Goal: Task Accomplishment & Management: Complete application form

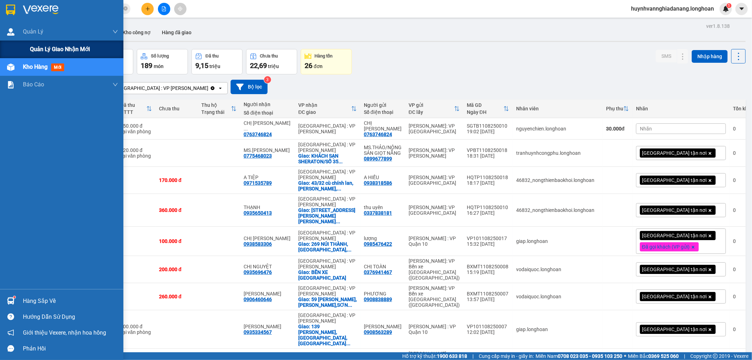
click at [26, 43] on div "Quản lý giao nhận mới" at bounding box center [61, 50] width 123 height 18
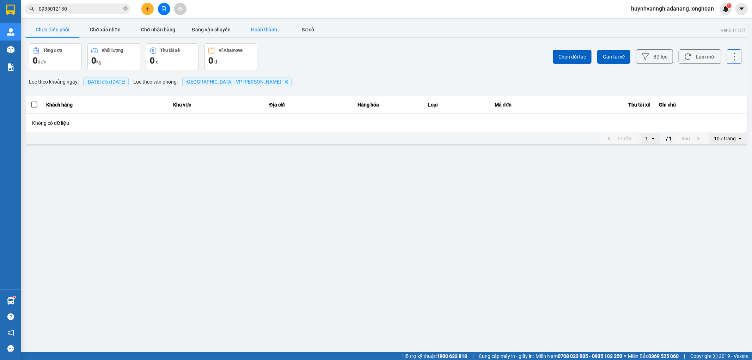
drag, startPoint x: 272, startPoint y: 29, endPoint x: 267, endPoint y: 31, distance: 5.5
click at [270, 30] on button "Hoàn thành" at bounding box center [264, 30] width 53 height 14
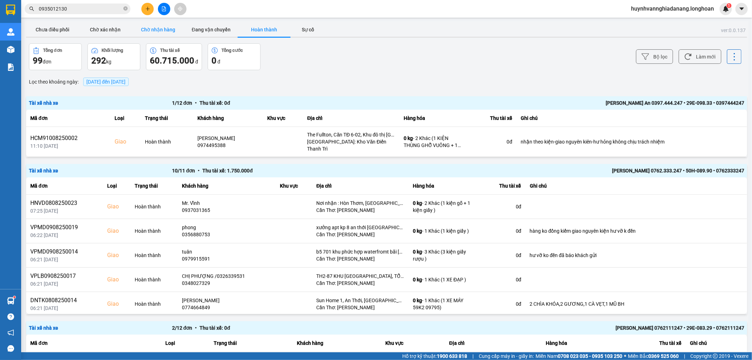
click at [167, 30] on button "Chờ nhận hàng" at bounding box center [158, 30] width 53 height 14
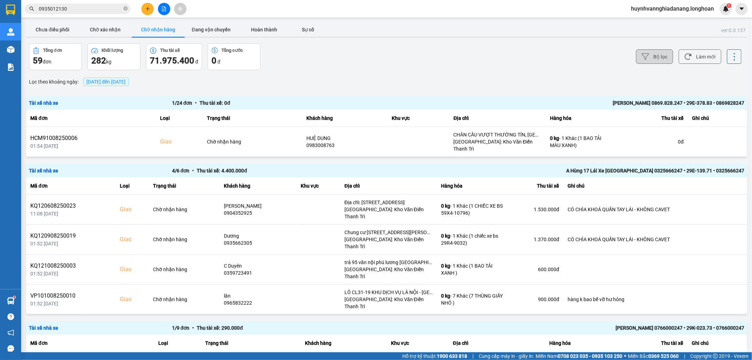
click at [638, 51] on button "Bộ lọc" at bounding box center [654, 56] width 37 height 14
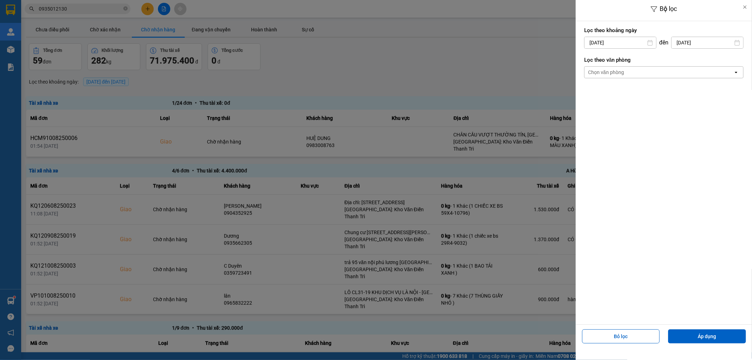
click at [614, 42] on input "[DATE]" at bounding box center [620, 42] width 72 height 11
click at [644, 93] on div "1" at bounding box center [645, 94] width 10 height 8
type input "[DATE]"
click at [688, 41] on input "[DATE]" at bounding box center [707, 42] width 72 height 11
click at [595, 69] on div "Chọn văn phòng" at bounding box center [606, 72] width 36 height 7
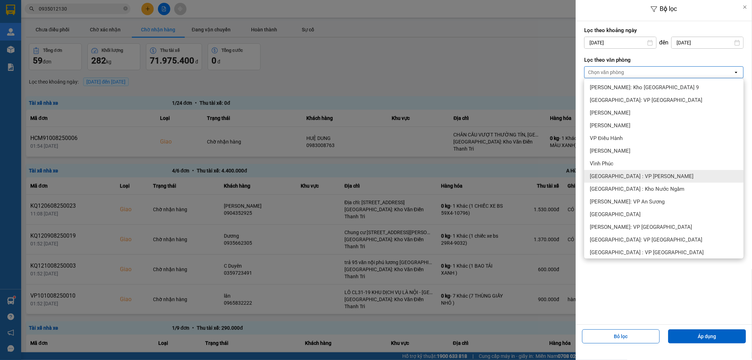
drag, startPoint x: 612, startPoint y: 175, endPoint x: 630, endPoint y: 178, distance: 18.2
click at [612, 175] on span "[GEOGRAPHIC_DATA] : VP [PERSON_NAME]" at bounding box center [642, 176] width 104 height 7
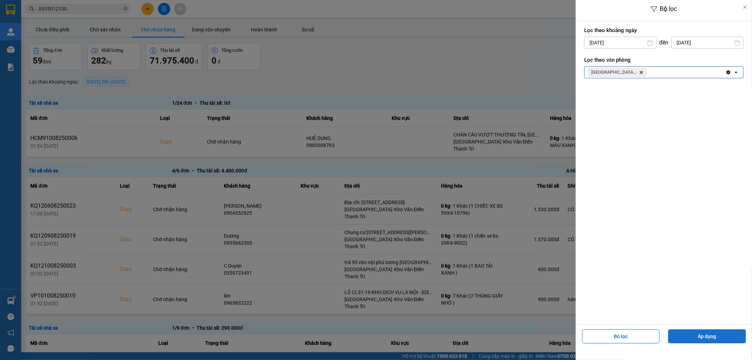
click at [718, 338] on button "Áp dụng" at bounding box center [707, 336] width 78 height 14
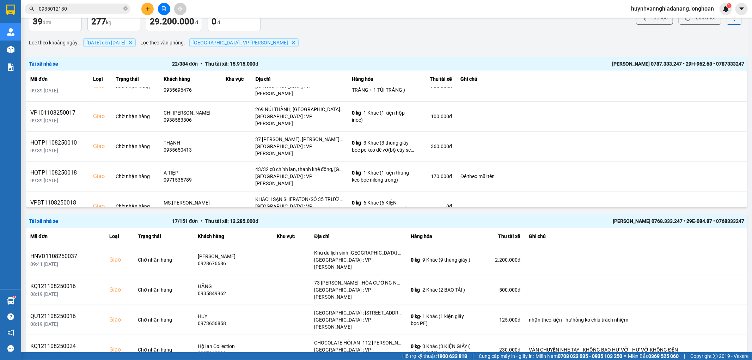
scroll to position [103, 0]
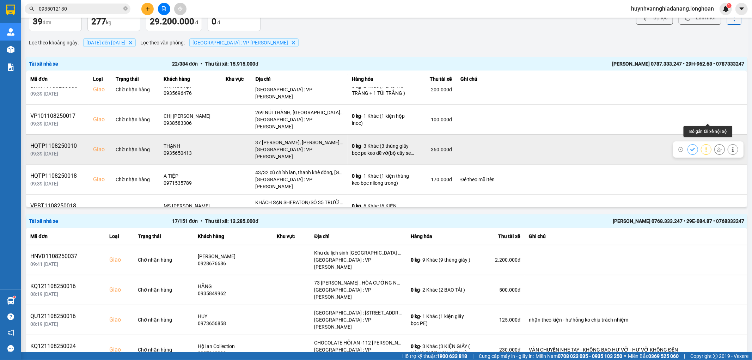
click at [717, 147] on icon at bounding box center [719, 149] width 5 height 5
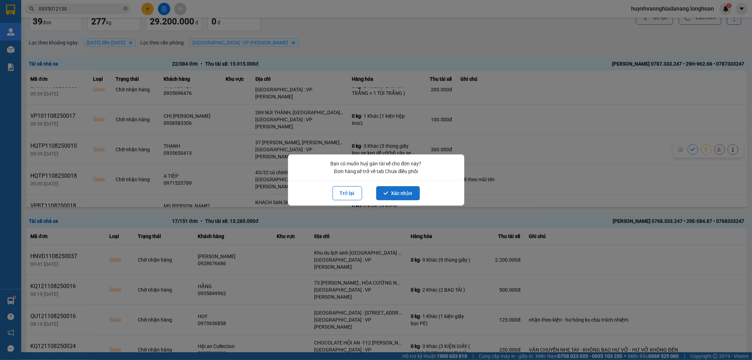
click at [406, 193] on button "Xác nhận" at bounding box center [398, 193] width 44 height 14
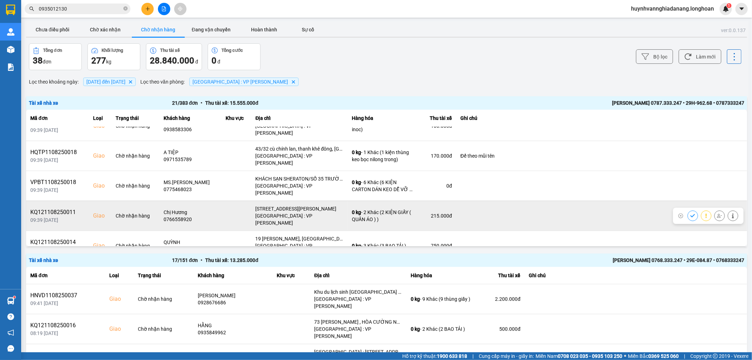
scroll to position [117, 0]
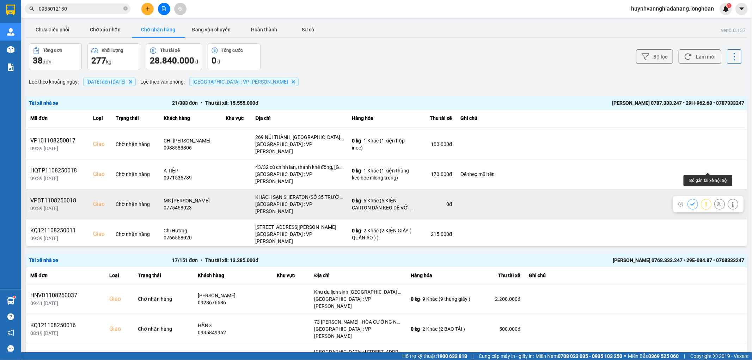
click at [717, 202] on icon at bounding box center [719, 204] width 5 height 4
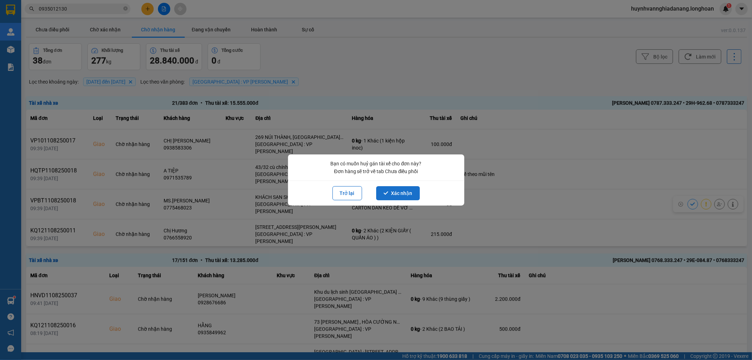
click at [398, 195] on button "Xác nhận" at bounding box center [398, 193] width 44 height 14
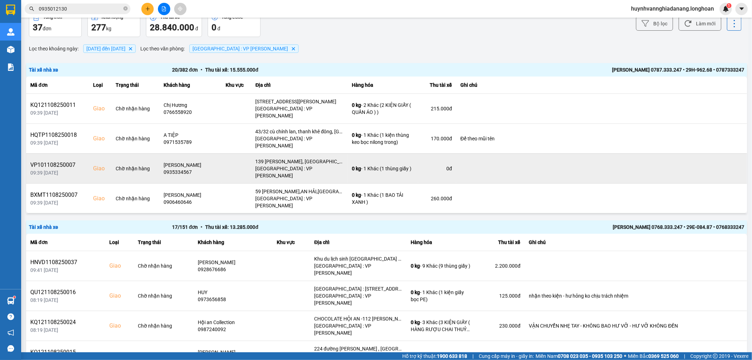
scroll to position [0, 0]
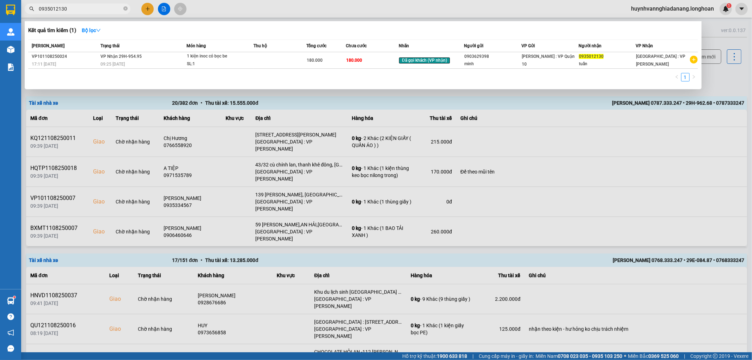
click at [75, 9] on input "0935012130" at bounding box center [80, 9] width 83 height 8
type input "0"
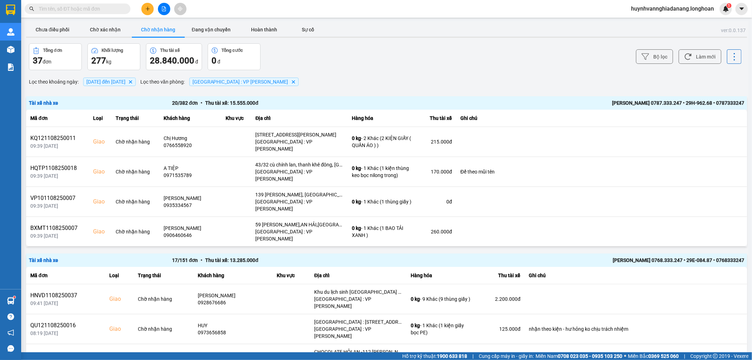
click at [96, 8] on input "text" at bounding box center [80, 9] width 83 height 8
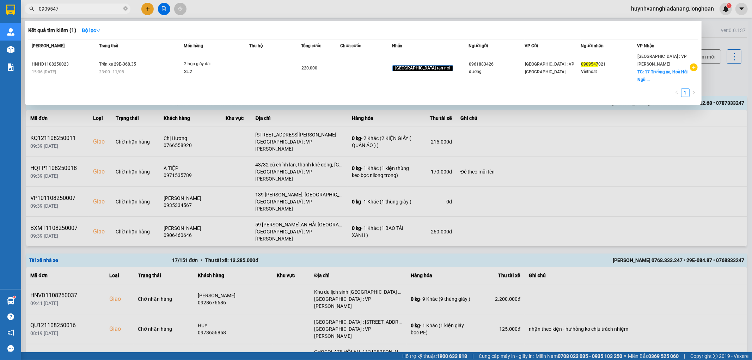
type input "0909547"
click at [163, 7] on div at bounding box center [376, 180] width 752 height 360
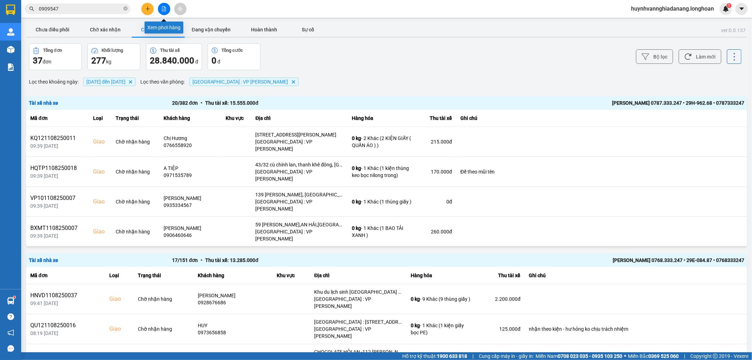
click at [163, 7] on icon "file-add" at bounding box center [163, 8] width 5 height 5
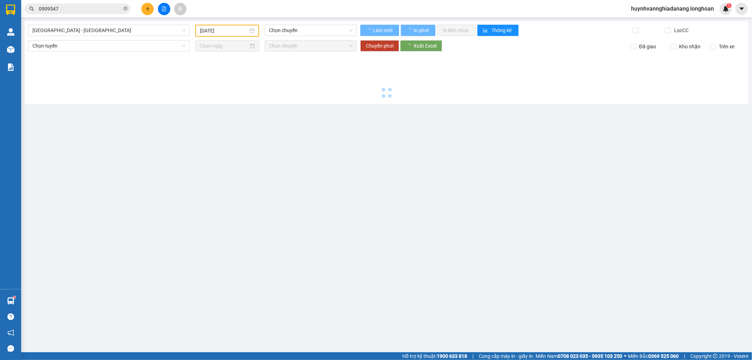
type input "[DATE]"
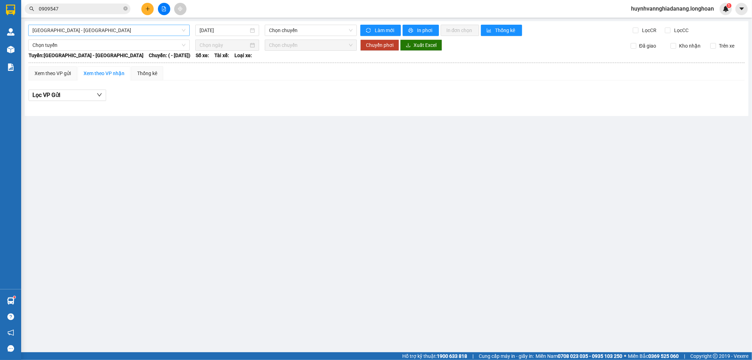
click at [109, 29] on span "[GEOGRAPHIC_DATA] - [GEOGRAPHIC_DATA]" at bounding box center [108, 30] width 153 height 11
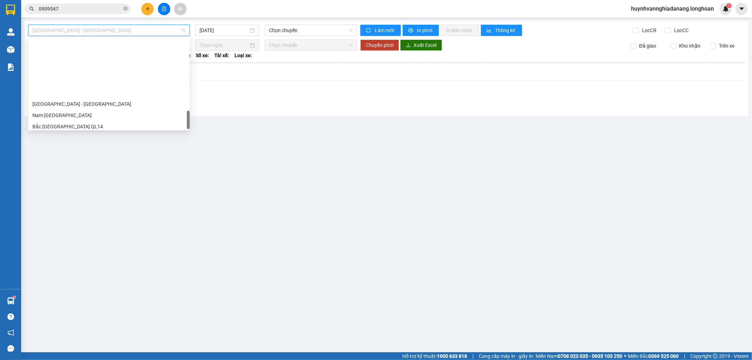
scroll to position [462, 0]
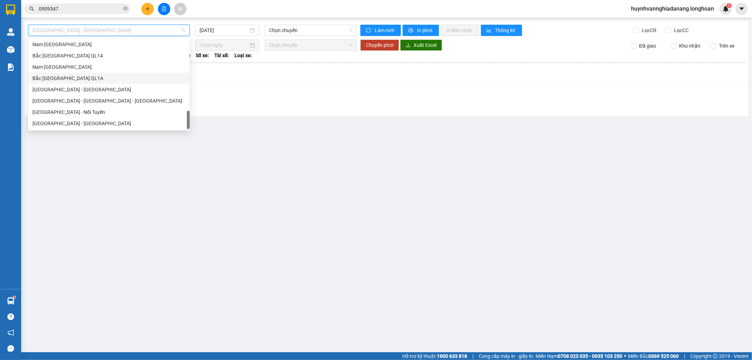
click at [82, 76] on div "Bắc [GEOGRAPHIC_DATA] QL1A" at bounding box center [108, 78] width 153 height 8
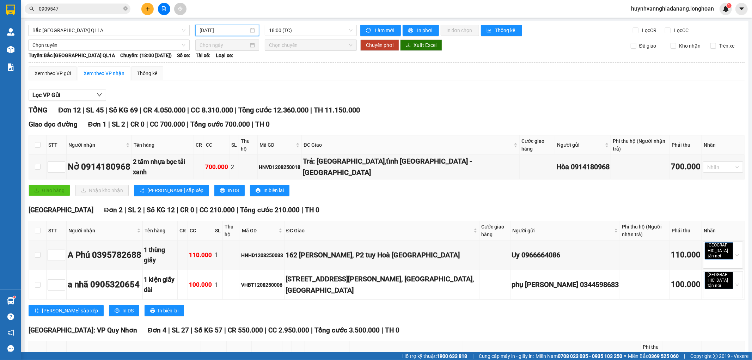
click at [226, 28] on input "[DATE]" at bounding box center [224, 30] width 49 height 8
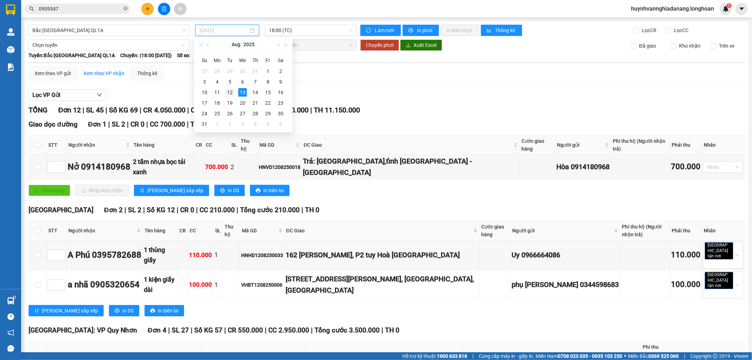
click at [230, 92] on div "12" at bounding box center [230, 92] width 8 height 8
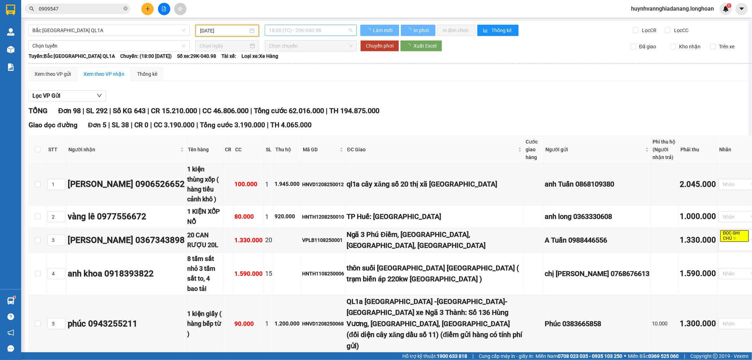
drag, startPoint x: 293, startPoint y: 30, endPoint x: 272, endPoint y: 34, distance: 20.5
click at [293, 32] on span "18:00 (TC) - 29K-040.98" at bounding box center [310, 30] width 83 height 11
click at [225, 32] on input "[DATE]" at bounding box center [224, 31] width 48 height 8
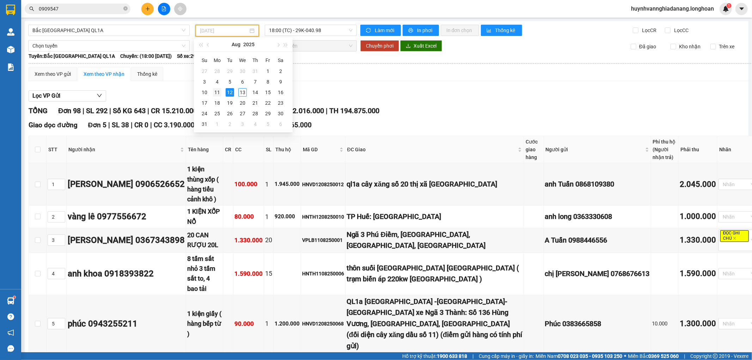
click at [219, 94] on div "11" at bounding box center [217, 92] width 8 height 8
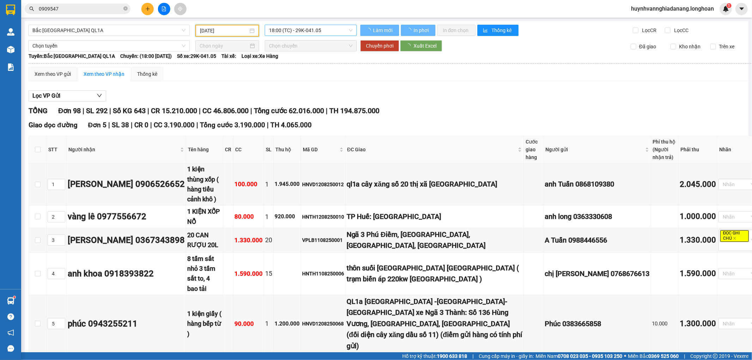
type input "[DATE]"
click at [296, 32] on span "18:00 (TC) - 29K-041.05" at bounding box center [310, 30] width 83 height 11
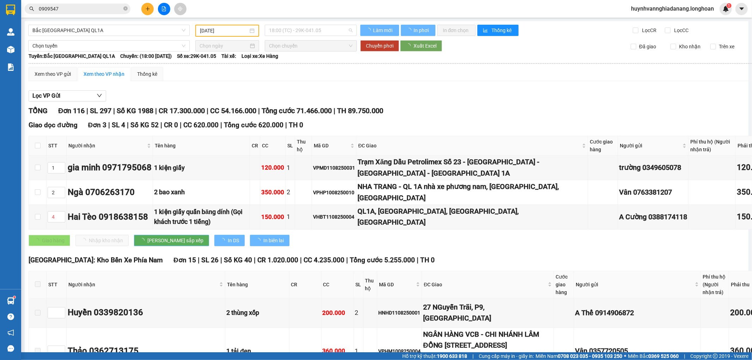
click at [294, 68] on div "Xem theo VP gửi Xem theo VP nhận Thống kê" at bounding box center [420, 74] width 782 height 14
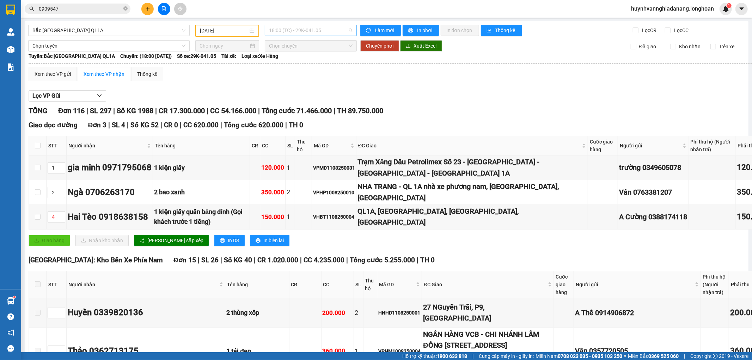
click at [303, 32] on span "18:00 (TC) - 29K-041.05" at bounding box center [310, 30] width 83 height 11
click at [295, 66] on div "23:00 (TC) - 29E-368.35" at bounding box center [294, 67] width 55 height 8
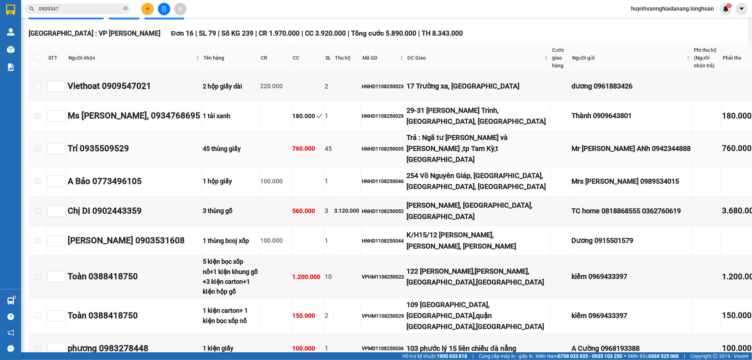
scroll to position [6345, 0]
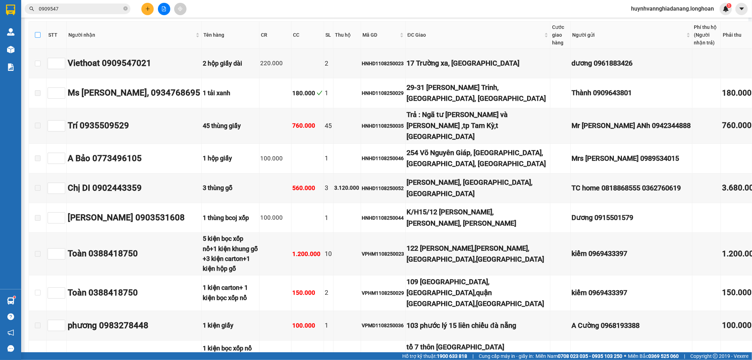
click at [36, 38] on input "checkbox" at bounding box center [38, 35] width 6 height 6
checkbox input "true"
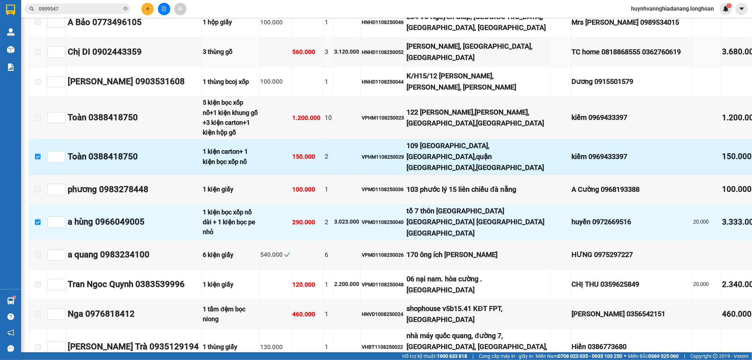
scroll to position [6501, 0]
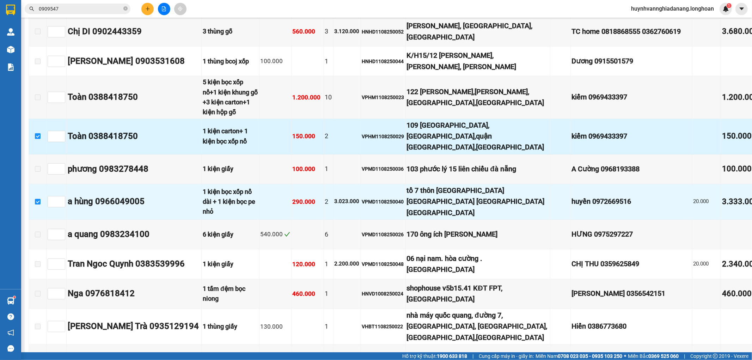
click at [35, 139] on input "checkbox" at bounding box center [38, 136] width 6 height 6
checkbox input "false"
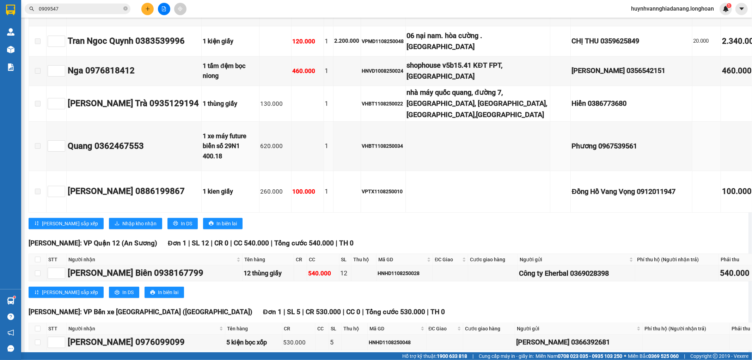
scroll to position [6736, 0]
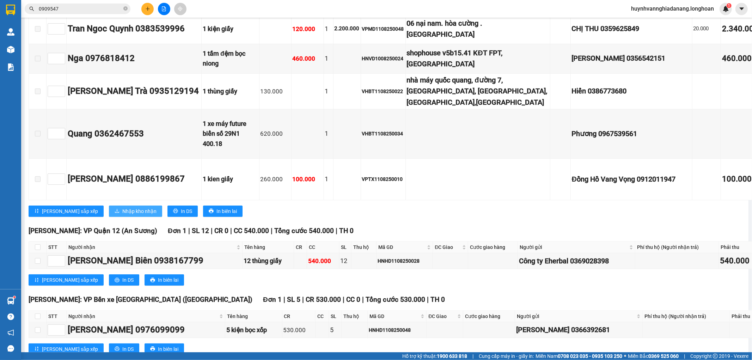
click at [125, 215] on span "Nhập kho nhận" at bounding box center [139, 211] width 34 height 8
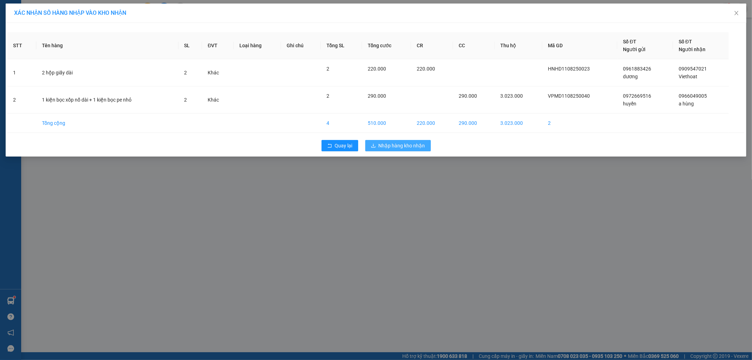
click at [397, 145] on span "Nhập hàng kho nhận" at bounding box center [402, 146] width 47 height 8
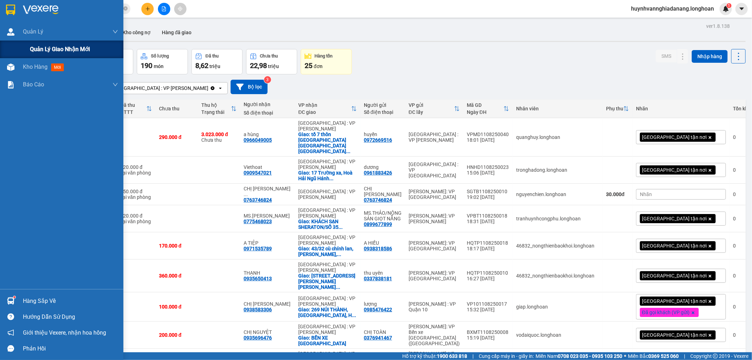
click at [46, 50] on span "Quản lý giao nhận mới" at bounding box center [60, 49] width 60 height 9
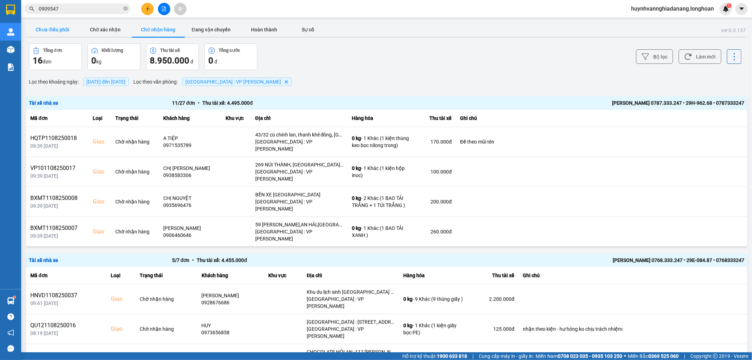
drag, startPoint x: 59, startPoint y: 25, endPoint x: 76, endPoint y: 29, distance: 17.2
click at [60, 26] on button "Chưa điều phối" at bounding box center [52, 30] width 53 height 14
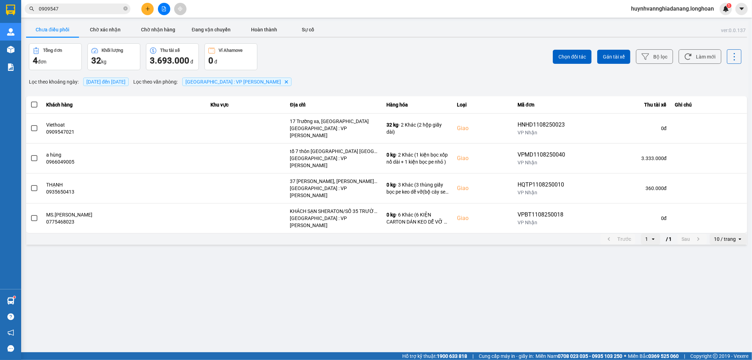
drag, startPoint x: 33, startPoint y: 105, endPoint x: 88, endPoint y: 94, distance: 56.7
click at [36, 104] on span at bounding box center [34, 105] width 6 height 6
click at [30, 101] on input "checkbox" at bounding box center [30, 101] width 0 height 0
click at [612, 56] on span "Gán tài xế" at bounding box center [614, 56] width 22 height 7
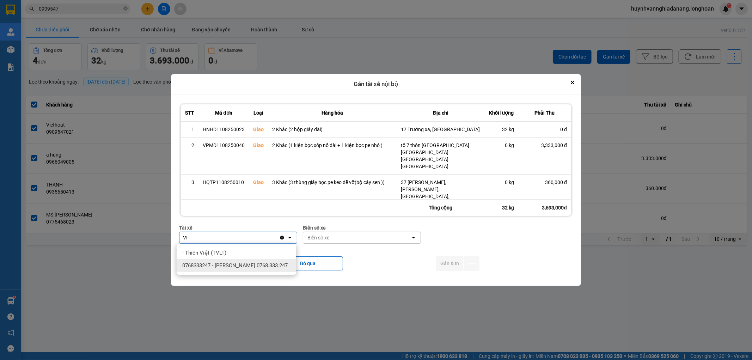
type input "VI"
drag, startPoint x: 231, startPoint y: 266, endPoint x: 314, endPoint y: 226, distance: 92.7
click at [234, 264] on span "0768333247 - [PERSON_NAME] 0768.333.247" at bounding box center [234, 265] width 105 height 7
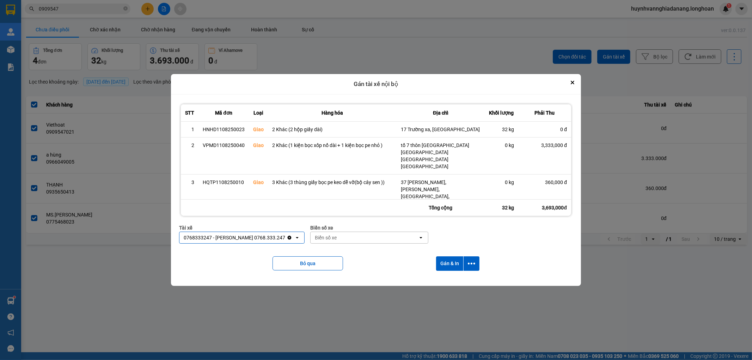
click at [341, 240] on div "Biển số xe" at bounding box center [365, 237] width 108 height 11
type input "8487"
click at [354, 259] on div "29E-084.87" at bounding box center [364, 252] width 119 height 13
click at [472, 265] on icon "dialog" at bounding box center [471, 263] width 7 height 7
click at [462, 282] on div "Chỉ gán tài" at bounding box center [454, 282] width 42 height 7
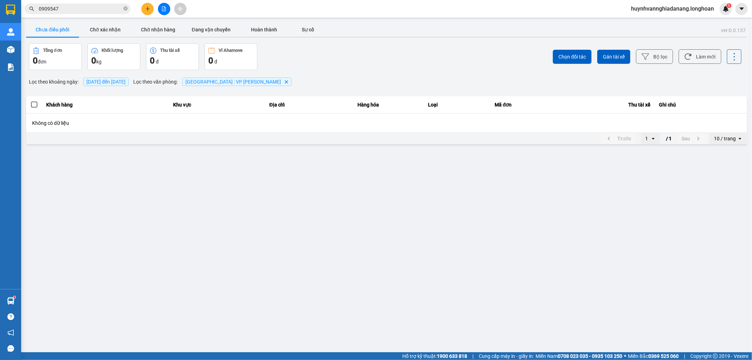
click at [87, 11] on input "0909547" at bounding box center [80, 9] width 83 height 8
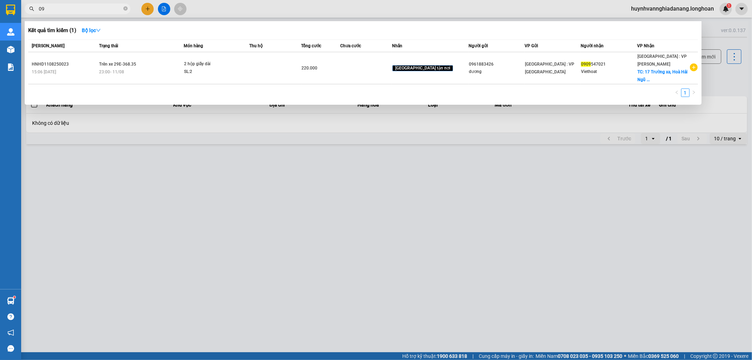
type input "0"
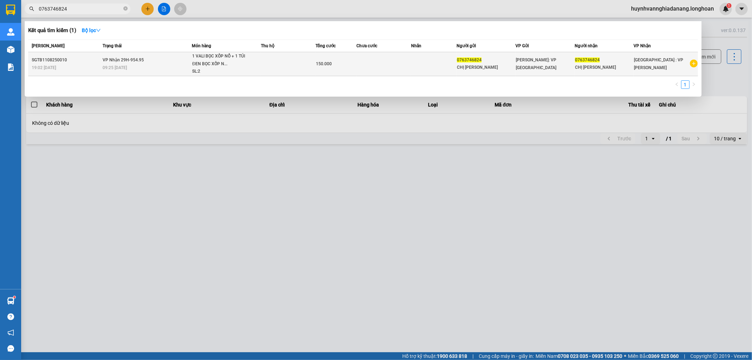
type input "0763746824"
click at [222, 55] on div "1 VALI BỌC XỐP NỔ + 1 TÚI ĐEN BỌC XỐP N..." at bounding box center [218, 60] width 53 height 15
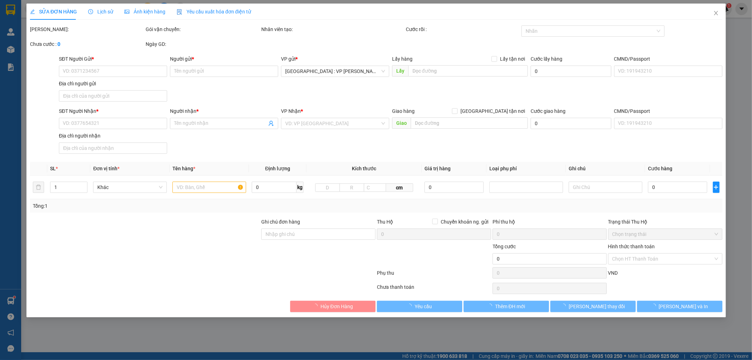
type input "0763746824"
type input "CHỊ [PERSON_NAME]"
type input "0763746824"
type input "CHỊ [PERSON_NAME]"
type input "NHẬN NGUYÊN KIỆN GIAO NGUYÊN KIỆN, HƯ VỠ K ĐỀN"
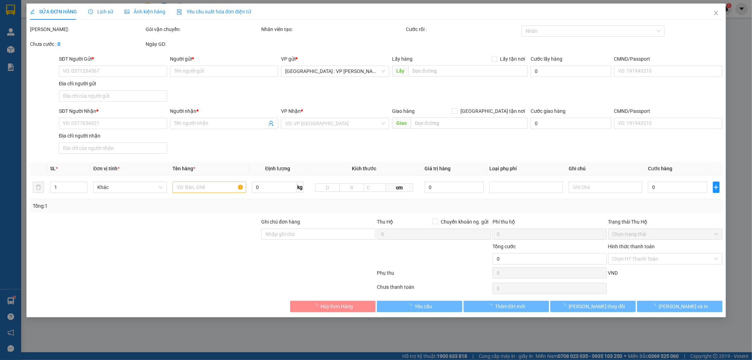
type input "150.000"
type input "30.000"
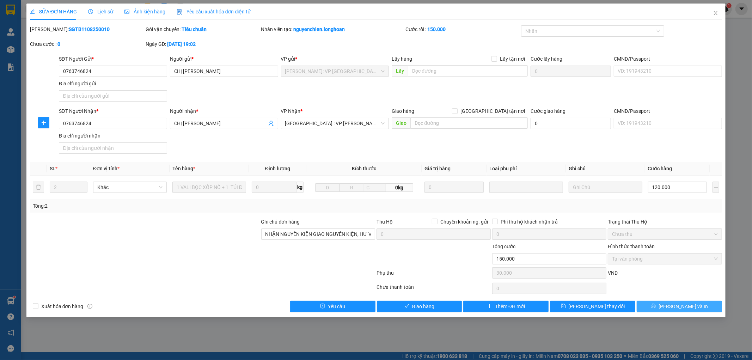
click at [677, 307] on span "[PERSON_NAME] và In" at bounding box center [682, 306] width 49 height 8
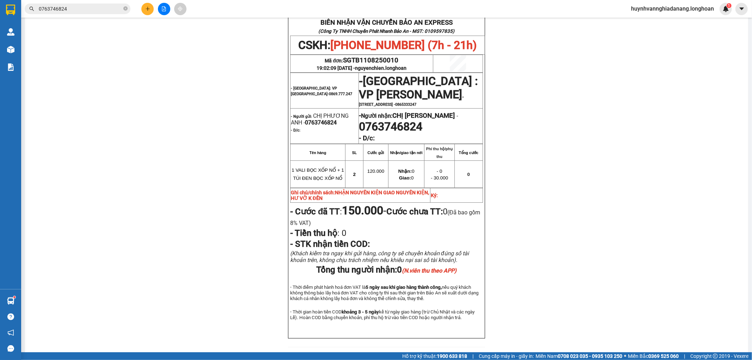
scroll to position [39, 0]
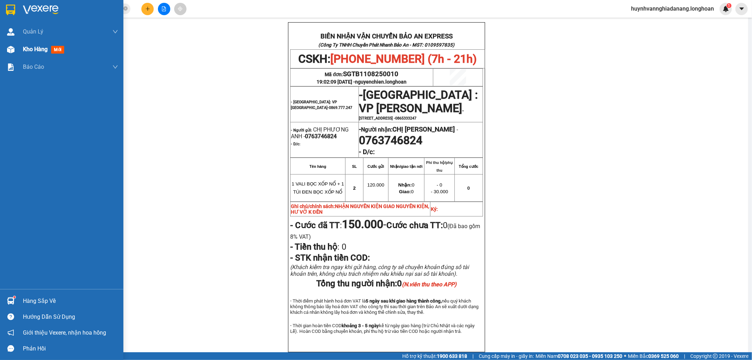
click at [17, 49] on div "Kho hàng mới" at bounding box center [61, 50] width 123 height 18
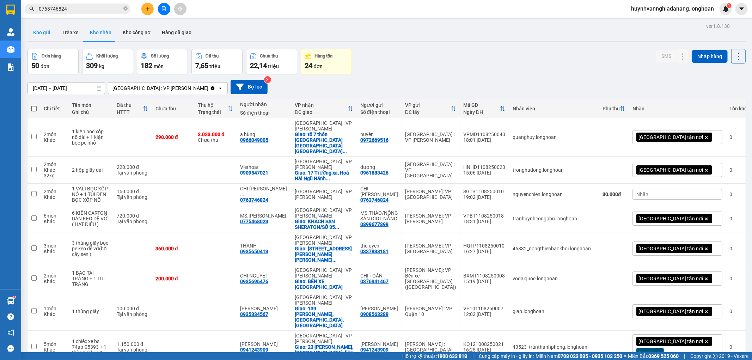
click at [43, 33] on button "Kho gửi" at bounding box center [41, 32] width 29 height 17
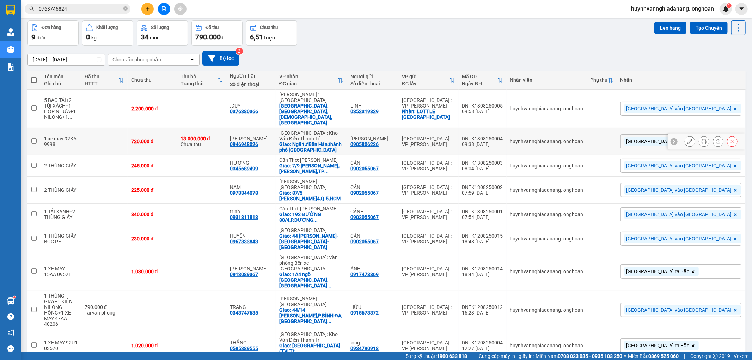
scroll to position [32, 0]
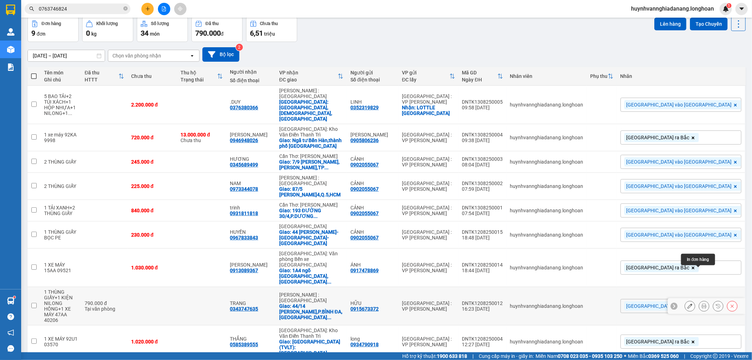
click at [701, 303] on icon at bounding box center [703, 305] width 5 height 5
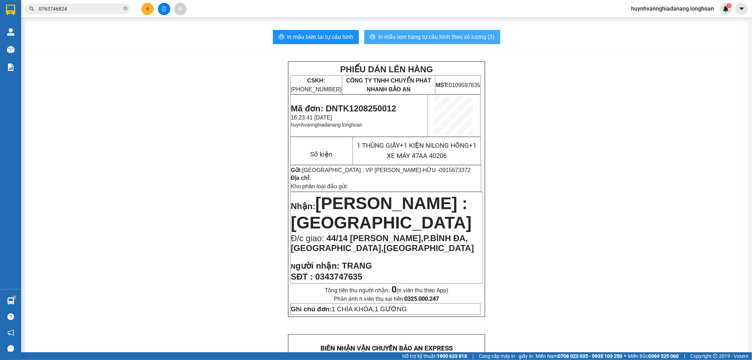
click at [448, 38] on span "In mẫu tem hàng tự cấu hình theo số lượng (3)" at bounding box center [436, 36] width 116 height 9
drag, startPoint x: 256, startPoint y: 360, endPoint x: 124, endPoint y: 205, distance: 203.3
click at [82, 10] on input "0763746824" at bounding box center [80, 9] width 83 height 8
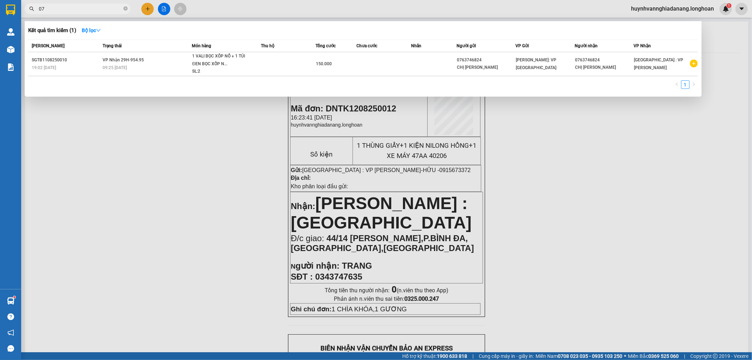
type input "0"
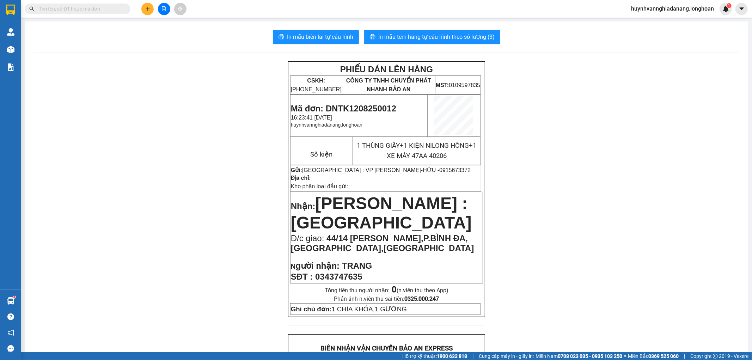
paste input "vpmd0108250055"
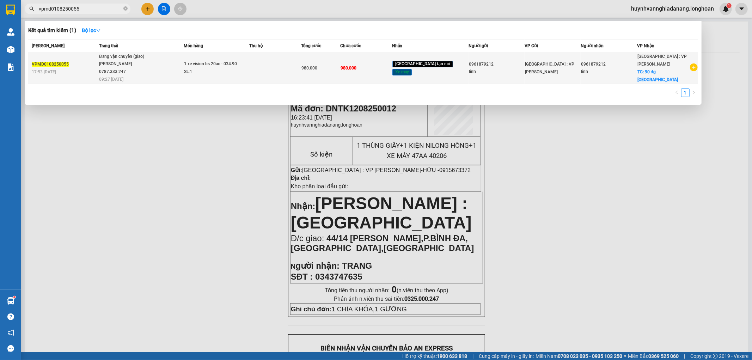
type input "vpmd0108250055"
click at [171, 71] on span "Đang vận chuyển (giao) [PERSON_NAME] 0787.333.247 09:27 [DATE]" at bounding box center [141, 67] width 84 height 29
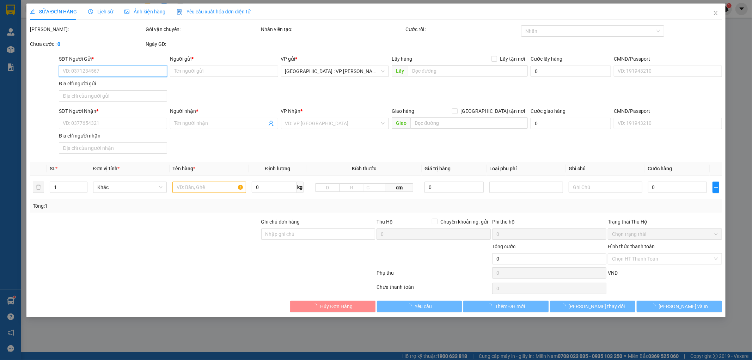
type input "0961879212"
type input "linh"
type input "0961879212"
type input "linh"
checkbox input "true"
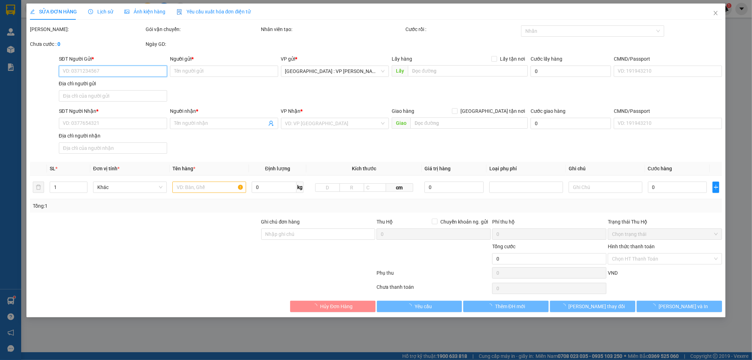
type input "90 đg [GEOGRAPHIC_DATA]"
type input "1 chìa khóa cuốn tay lái, giấy tờ khách cầm"
type input "980.000"
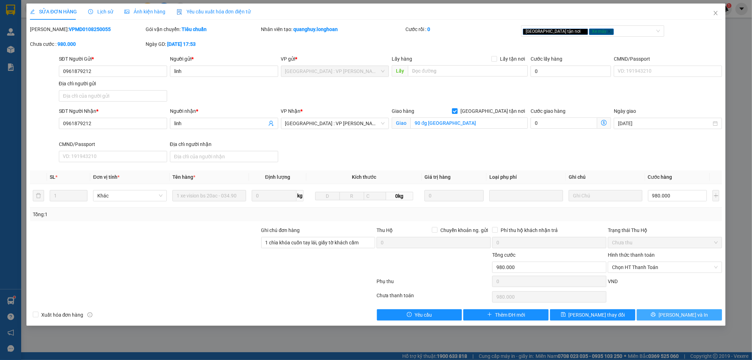
click at [684, 314] on span "[PERSON_NAME] và In" at bounding box center [682, 315] width 49 height 8
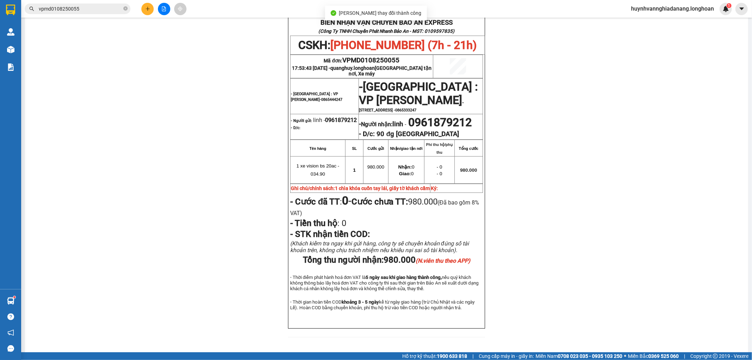
scroll to position [39, 0]
